Goal: Obtain resource: Obtain resource

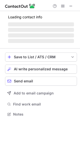
scroll to position [125, 80]
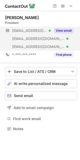
click at [63, 31] on button "View email" at bounding box center [63, 30] width 20 height 5
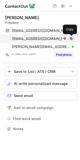
click at [70, 38] on span at bounding box center [71, 39] width 4 height 4
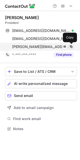
click at [72, 46] on span at bounding box center [71, 47] width 4 height 4
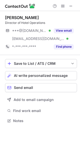
scroll to position [117, 80]
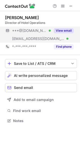
click at [64, 30] on button "View email" at bounding box center [63, 30] width 20 height 5
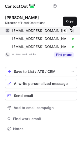
click at [69, 31] on span at bounding box center [71, 31] width 4 height 4
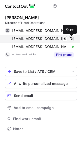
click at [70, 38] on span at bounding box center [71, 39] width 4 height 4
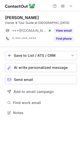
scroll to position [109, 80]
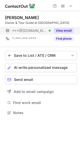
click at [67, 32] on button "View email" at bounding box center [63, 30] width 20 height 5
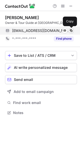
click at [71, 30] on span at bounding box center [71, 31] width 4 height 4
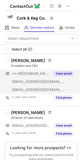
click at [58, 73] on button "View email" at bounding box center [63, 73] width 20 height 5
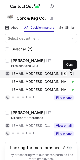
click at [70, 74] on span at bounding box center [71, 74] width 4 height 4
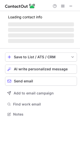
scroll to position [117, 80]
